Goal: Task Accomplishment & Management: Use online tool/utility

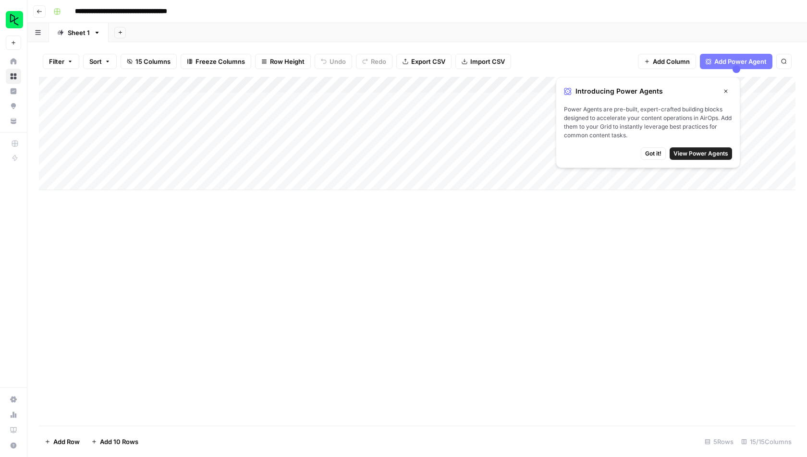
click at [727, 86] on button "Close" at bounding box center [726, 91] width 12 height 12
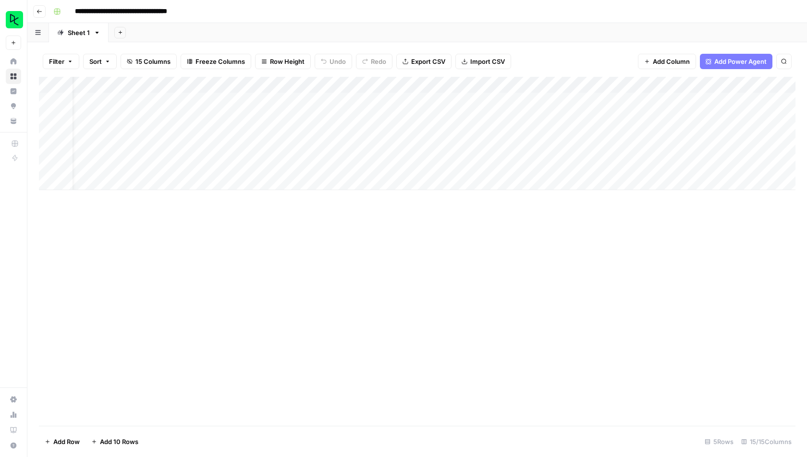
scroll to position [0, 524]
click at [205, 83] on div "Add Column" at bounding box center [417, 133] width 757 height 113
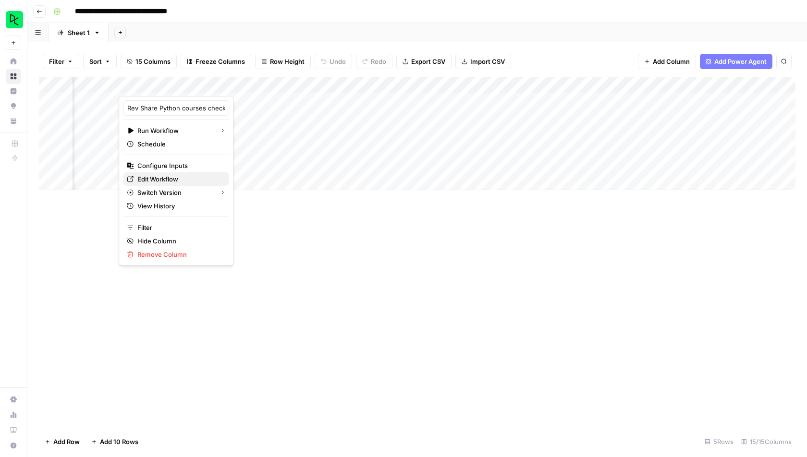
drag, startPoint x: 170, startPoint y: 171, endPoint x: 168, endPoint y: 177, distance: 7.0
click at [168, 177] on div "Rev Share Python courses check Run Workflow Schedule Configure Inputs Edit Work…" at bounding box center [176, 181] width 115 height 170
click at [168, 177] on span "Edit Workflow" at bounding box center [179, 179] width 84 height 10
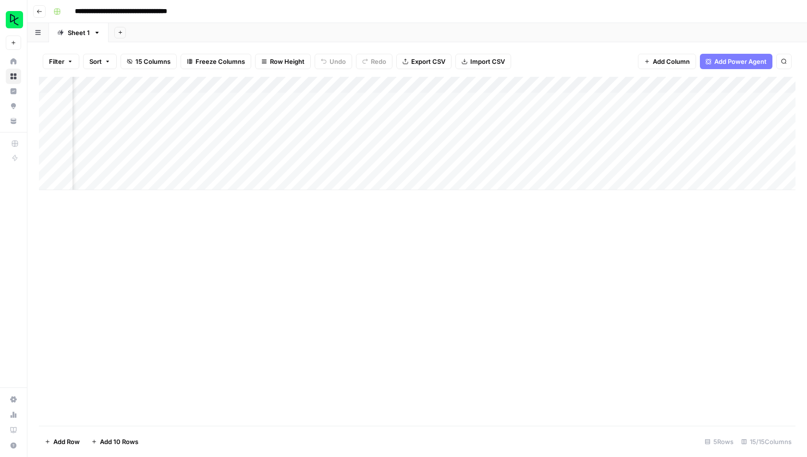
scroll to position [0, 961]
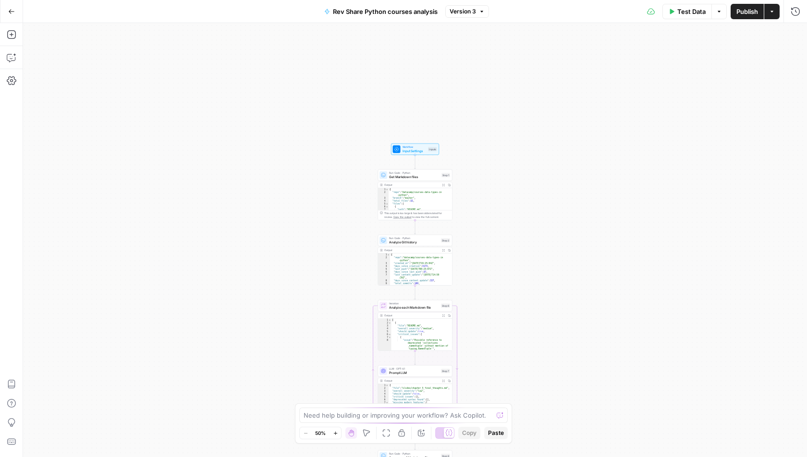
drag, startPoint x: 480, startPoint y: 115, endPoint x: 477, endPoint y: 272, distance: 156.6
click at [477, 272] on div "Workflow Input Settings Inputs Run Code · Python Get Markdown files Step 1 Outp…" at bounding box center [415, 240] width 784 height 434
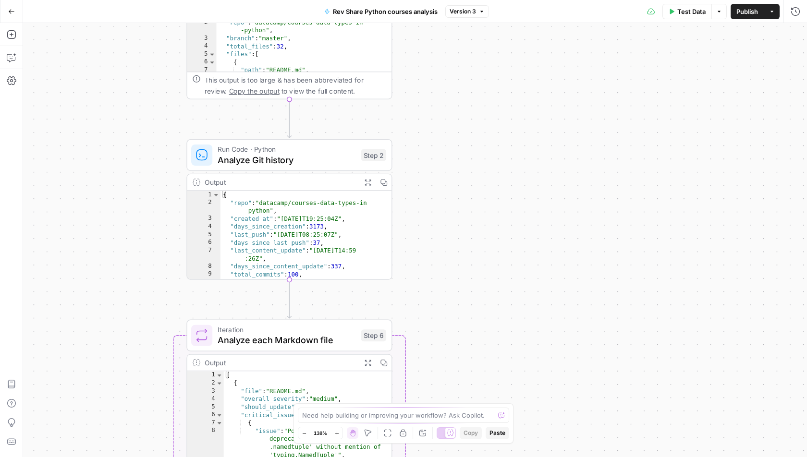
drag, startPoint x: 495, startPoint y: 281, endPoint x: 495, endPoint y: 55, distance: 225.8
click at [495, 55] on div "Workflow Input Settings Inputs Run Code · Python Get Markdown files Step 1 Outp…" at bounding box center [415, 240] width 784 height 434
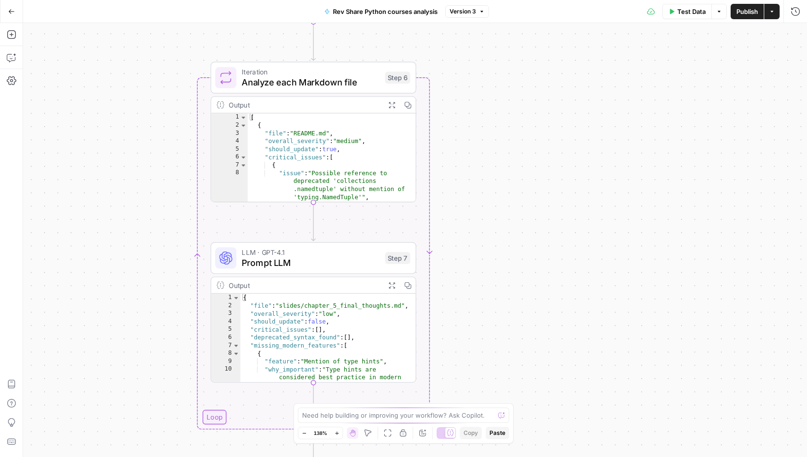
drag, startPoint x: 449, startPoint y: 344, endPoint x: 473, endPoint y: 86, distance: 259.1
click at [473, 86] on div "Workflow Input Settings Inputs Run Code · Python Get Markdown files Step 1 Outp…" at bounding box center [415, 240] width 784 height 434
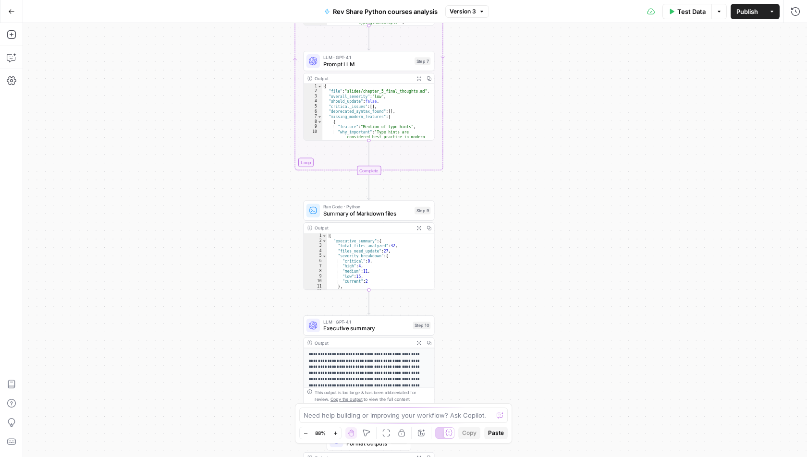
drag, startPoint x: 481, startPoint y: 261, endPoint x: 475, endPoint y: 91, distance: 170.7
click at [474, 91] on div "Workflow Input Settings Inputs Run Code · Python Get Markdown files Step 1 Outp…" at bounding box center [415, 240] width 784 height 434
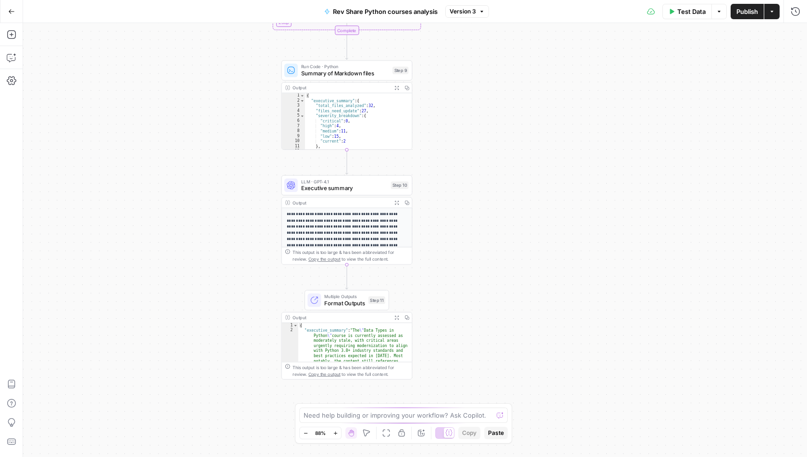
drag, startPoint x: 460, startPoint y: 242, endPoint x: 440, endPoint y: 118, distance: 126.1
click at [440, 104] on div "Workflow Input Settings Inputs Run Code · Python Get Markdown files Step 1 Outp…" at bounding box center [415, 240] width 784 height 434
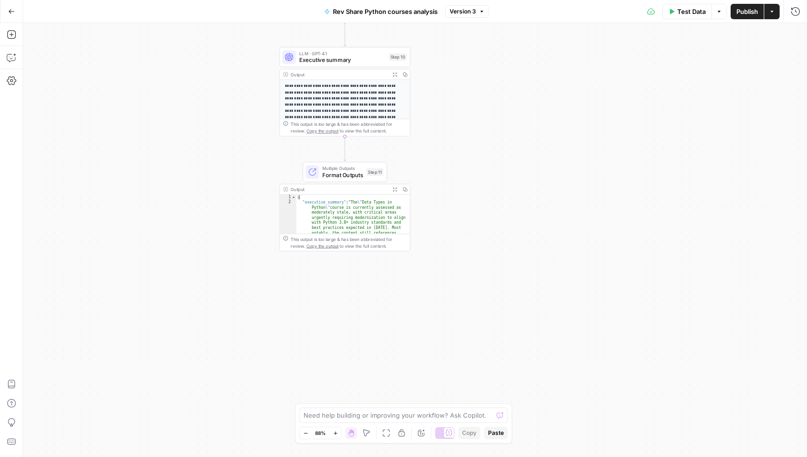
drag, startPoint x: 468, startPoint y: 276, endPoint x: 465, endPoint y: 146, distance: 130.2
click at [465, 146] on div "Workflow Input Settings Inputs Run Code · Python Get Markdown files Step 1 Outp…" at bounding box center [415, 240] width 784 height 434
click at [333, 176] on span "Format Outputs" at bounding box center [342, 175] width 40 height 9
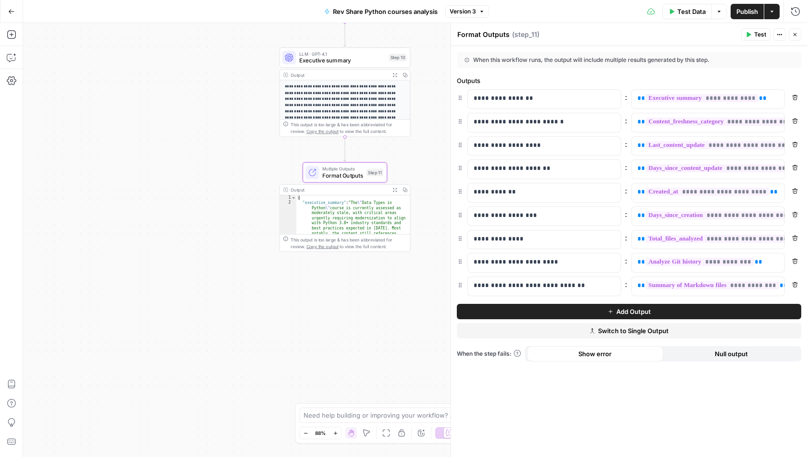
click at [393, 190] on icon "button" at bounding box center [395, 190] width 4 height 4
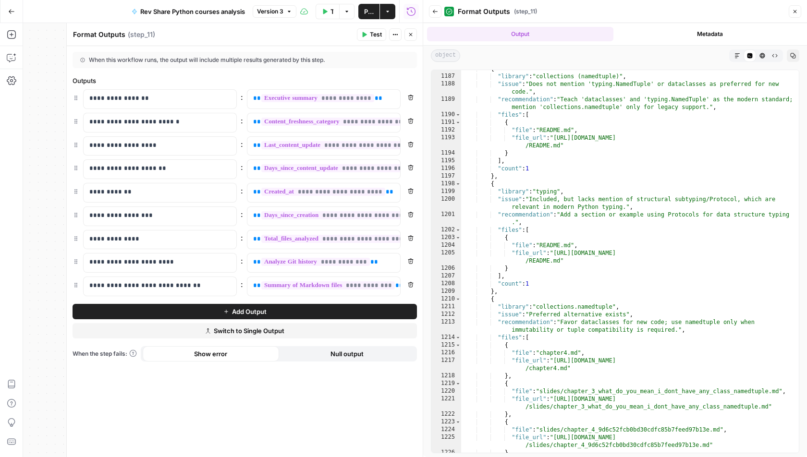
scroll to position [11883, 0]
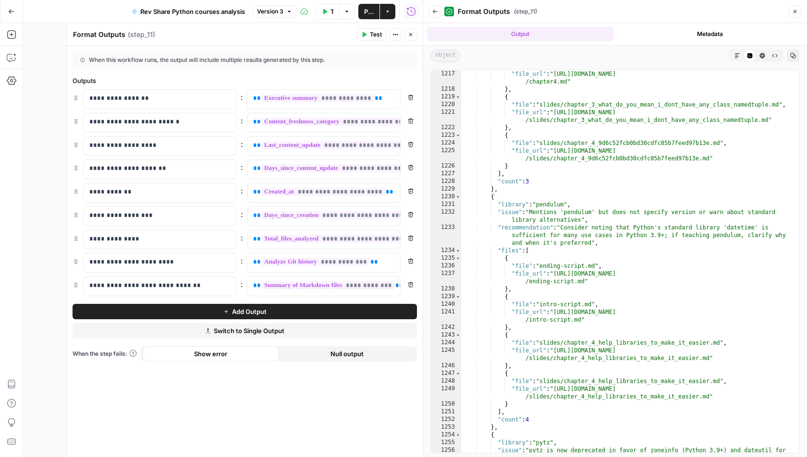
drag, startPoint x: 37, startPoint y: 183, endPoint x: 37, endPoint y: 283, distance: 100.4
click at [37, 284] on div "Workflow Input Settings Inputs Run Code · Python Get Markdown files Step 1 Outp…" at bounding box center [223, 240] width 400 height 434
drag, startPoint x: 46, startPoint y: 165, endPoint x: 46, endPoint y: 255, distance: 89.4
click at [46, 255] on div "Workflow Input Settings Inputs Run Code · Python Get Markdown files Step 1 Outp…" at bounding box center [223, 240] width 400 height 434
drag, startPoint x: 34, startPoint y: 174, endPoint x: 28, endPoint y: 242, distance: 67.9
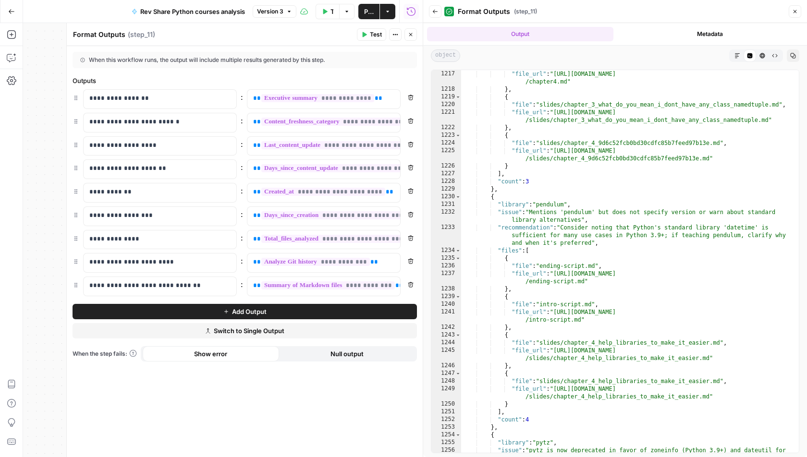
click at [29, 243] on div "Workflow Input Settings Inputs Run Code · Python Get Markdown files Step 1 Outp…" at bounding box center [223, 240] width 400 height 434
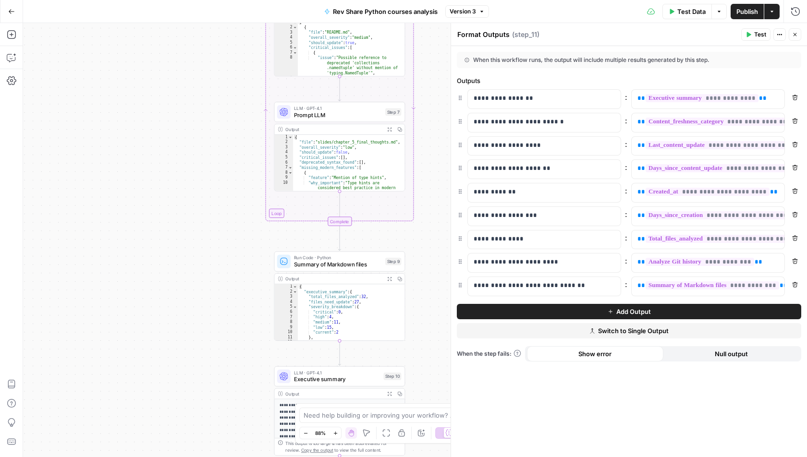
drag, startPoint x: 420, startPoint y: 158, endPoint x: 420, endPoint y: 324, distance: 165.7
click at [420, 324] on div "Workflow Input Settings Inputs Run Code · Python Get Markdown files Step 1 Outp…" at bounding box center [415, 240] width 784 height 434
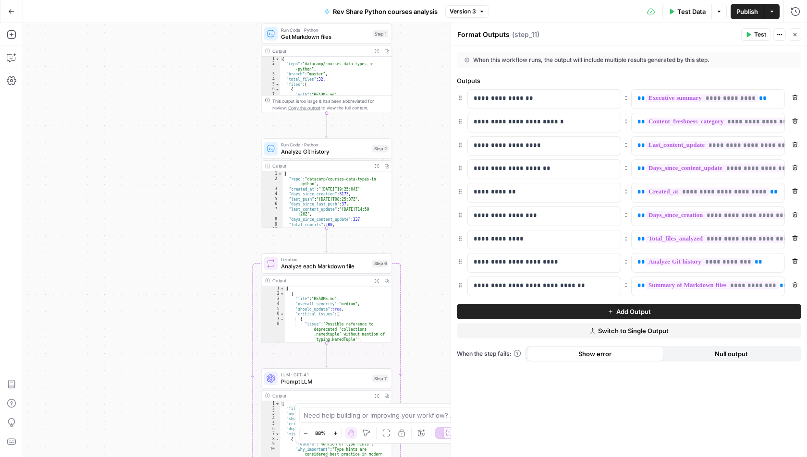
drag, startPoint x: 443, startPoint y: 181, endPoint x: 424, endPoint y: 409, distance: 228.5
click at [424, 410] on body "DataCamp New Home Browse Insights Opportunities Your Data Recent Grids Rev shar…" at bounding box center [403, 228] width 807 height 457
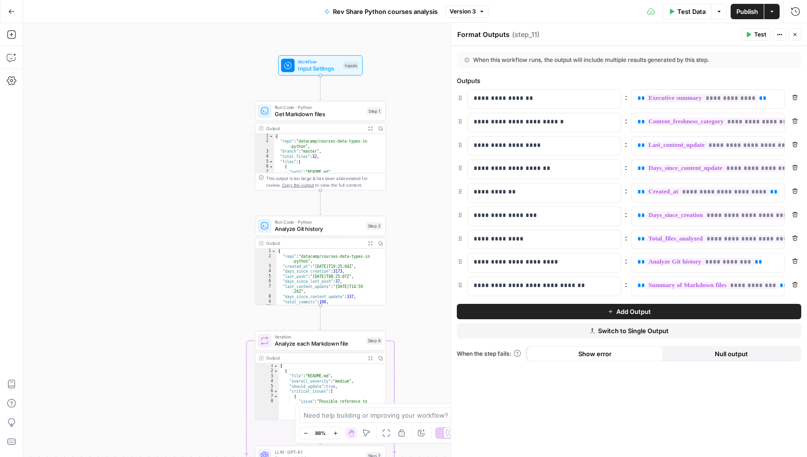
type textarea "**********"
click at [315, 279] on div "{ "repo" : "datacamp/courses-data-types-in -python" , "created_at" : "2017-01-3…" at bounding box center [331, 282] width 110 height 67
click at [310, 214] on div "Copy step Delete step Add Note Test" at bounding box center [341, 210] width 85 height 15
click at [312, 220] on span "Run Code · Python" at bounding box center [319, 222] width 88 height 7
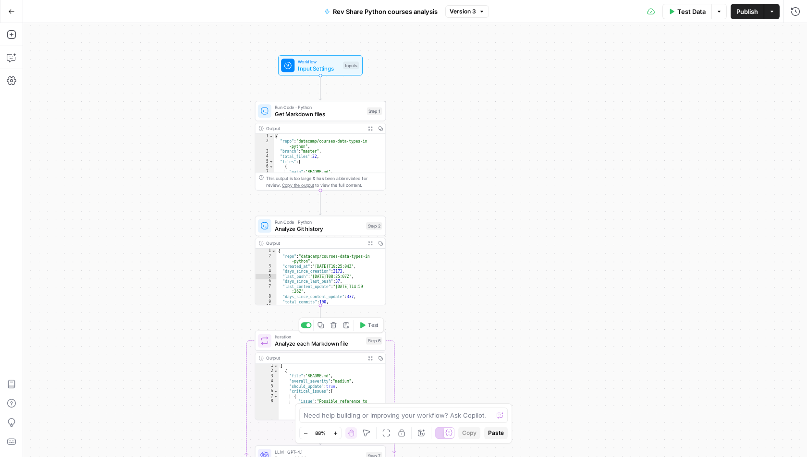
click at [302, 345] on span "Analyze each Markdown file" at bounding box center [319, 344] width 88 height 9
type textarea "*"
click at [331, 364] on div "[ { "file" : "README.md" , "overall_severity" : "medium" , "should_update" : tr…" at bounding box center [332, 400] width 107 height 72
click at [367, 355] on button "Expand Output" at bounding box center [370, 358] width 10 height 10
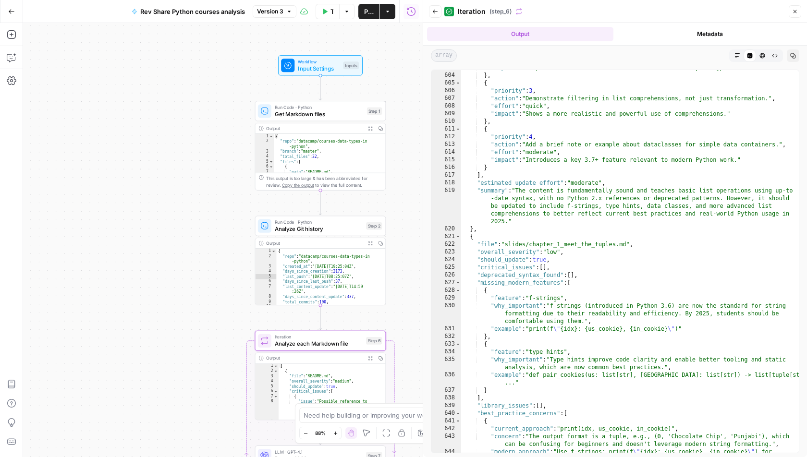
scroll to position [4864, 0]
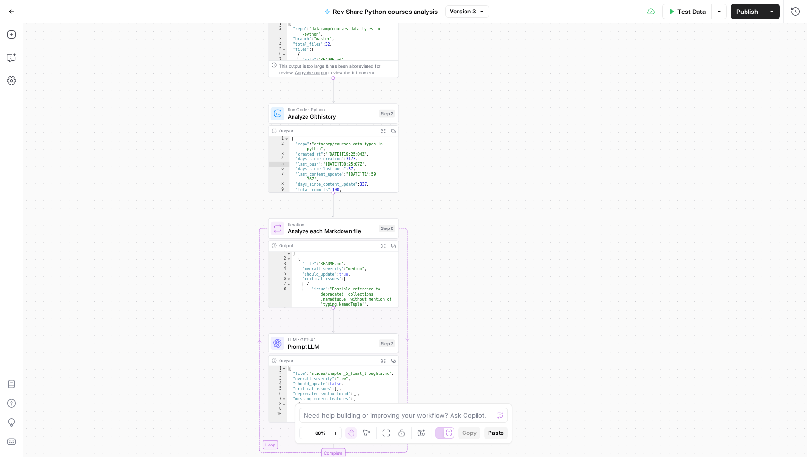
drag, startPoint x: 162, startPoint y: 312, endPoint x: 191, endPoint y: 109, distance: 205.2
click at [191, 108] on div "Workflow Input Settings Inputs Run Code · Python Get Markdown files Step 1 Outp…" at bounding box center [415, 240] width 784 height 434
